Goal: Task Accomplishment & Management: Manage account settings

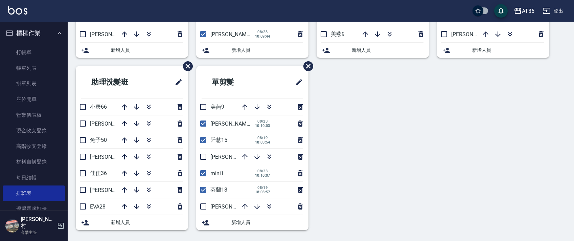
scroll to position [58, 0]
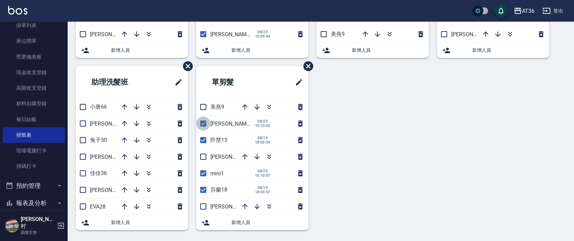
click at [205, 121] on input "checkbox" at bounding box center [203, 123] width 14 height 14
checkbox input "false"
drag, startPoint x: 203, startPoint y: 105, endPoint x: 256, endPoint y: 127, distance: 57.5
click at [204, 106] on input "checkbox" at bounding box center [203, 107] width 14 height 14
checkbox input "true"
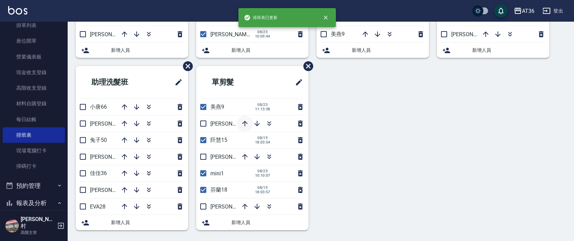
click at [246, 124] on icon "button" at bounding box center [245, 124] width 8 height 8
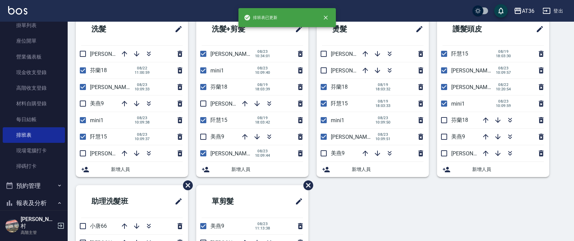
scroll to position [0, 0]
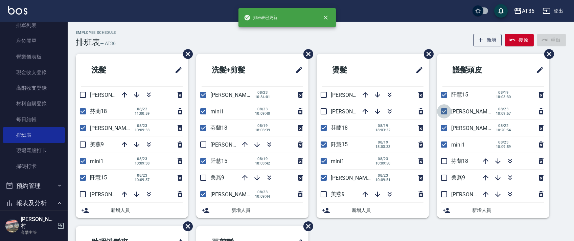
drag, startPoint x: 443, startPoint y: 108, endPoint x: 447, endPoint y: 107, distance: 3.6
click at [443, 109] on input "checkbox" at bounding box center [444, 111] width 14 height 14
checkbox input "false"
click at [323, 177] on input "checkbox" at bounding box center [324, 178] width 14 height 14
checkbox input "false"
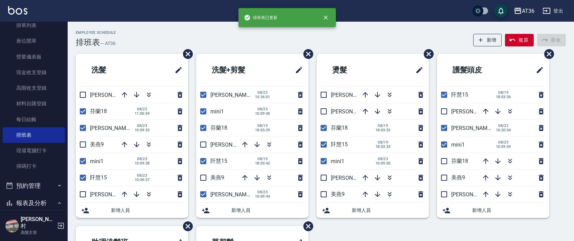
drag, startPoint x: 202, startPoint y: 194, endPoint x: 230, endPoint y: 137, distance: 62.7
click at [203, 194] on input "checkbox" at bounding box center [203, 194] width 14 height 14
checkbox input "false"
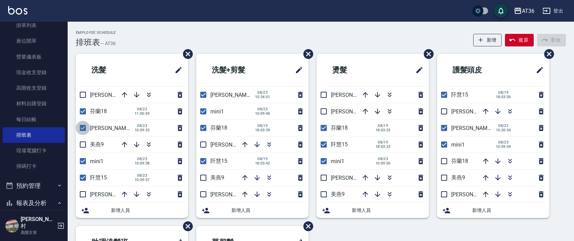
click at [82, 129] on input "checkbox" at bounding box center [83, 128] width 14 height 14
checkbox input "false"
